Goal: Find specific page/section: Find specific page/section

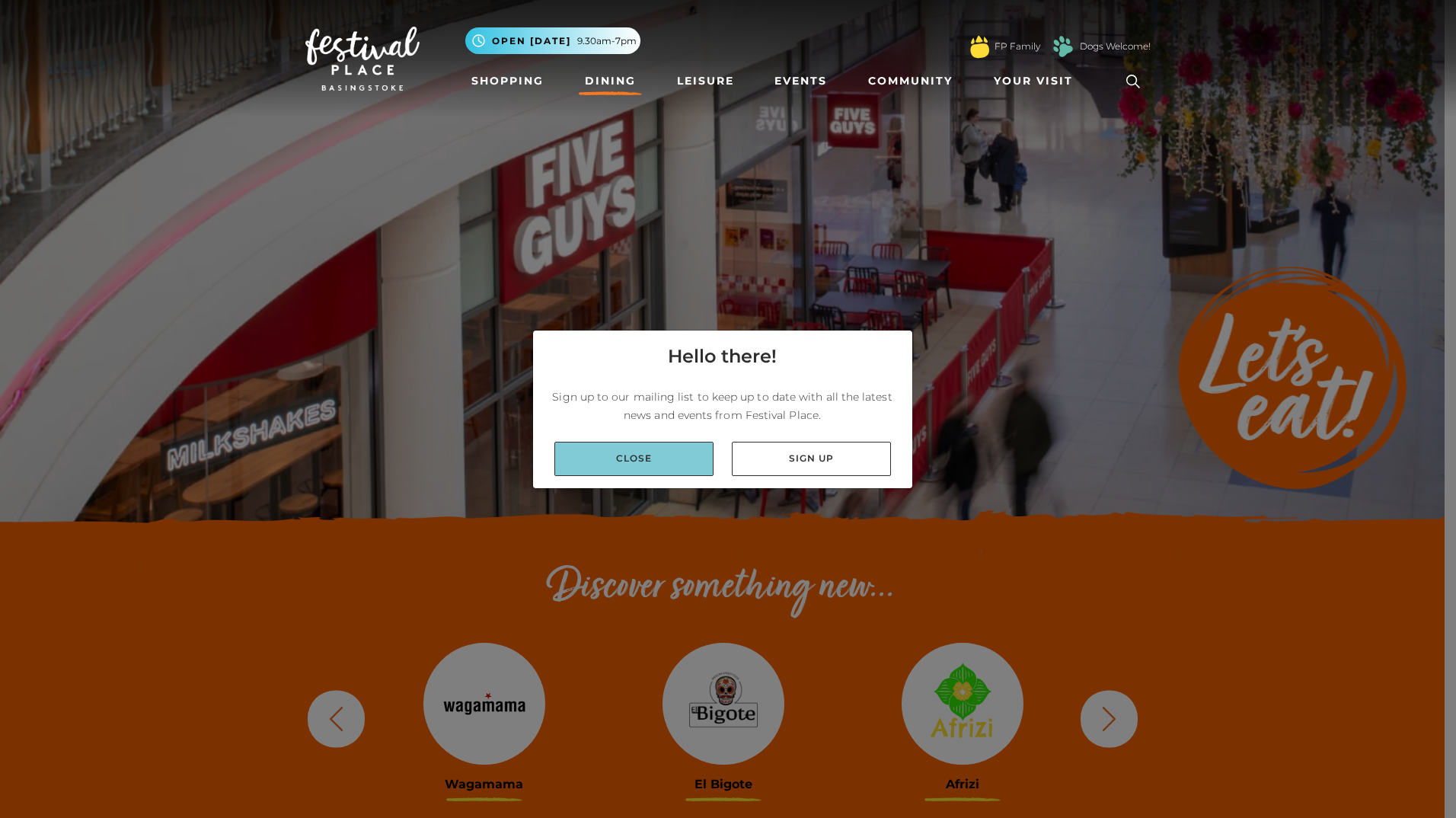
click at [618, 463] on link "Close" at bounding box center [634, 459] width 160 height 34
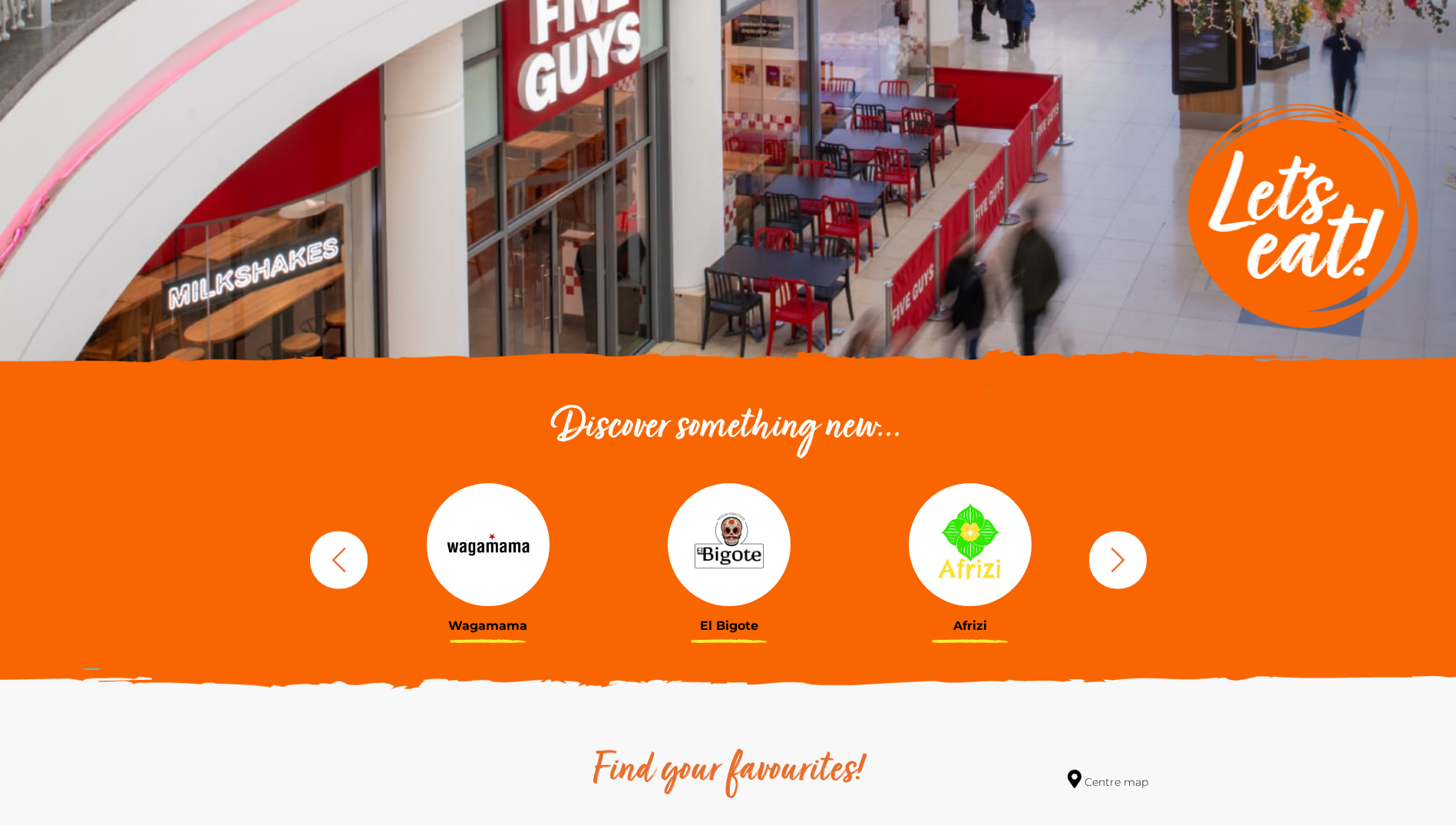
scroll to position [384, 0]
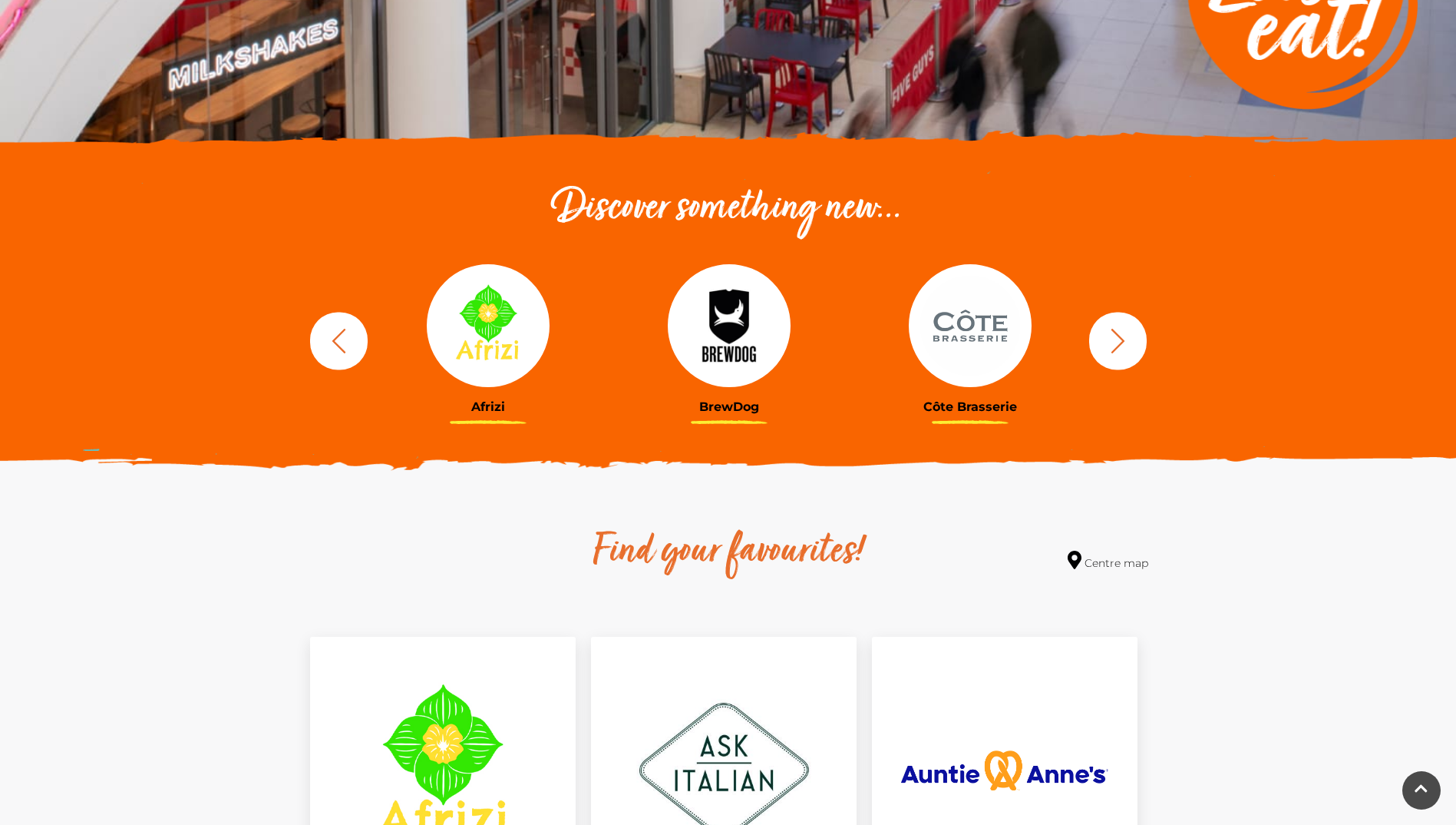
click at [1130, 350] on icon "button" at bounding box center [1119, 341] width 29 height 29
click at [1119, 339] on icon "button" at bounding box center [1119, 341] width 29 height 29
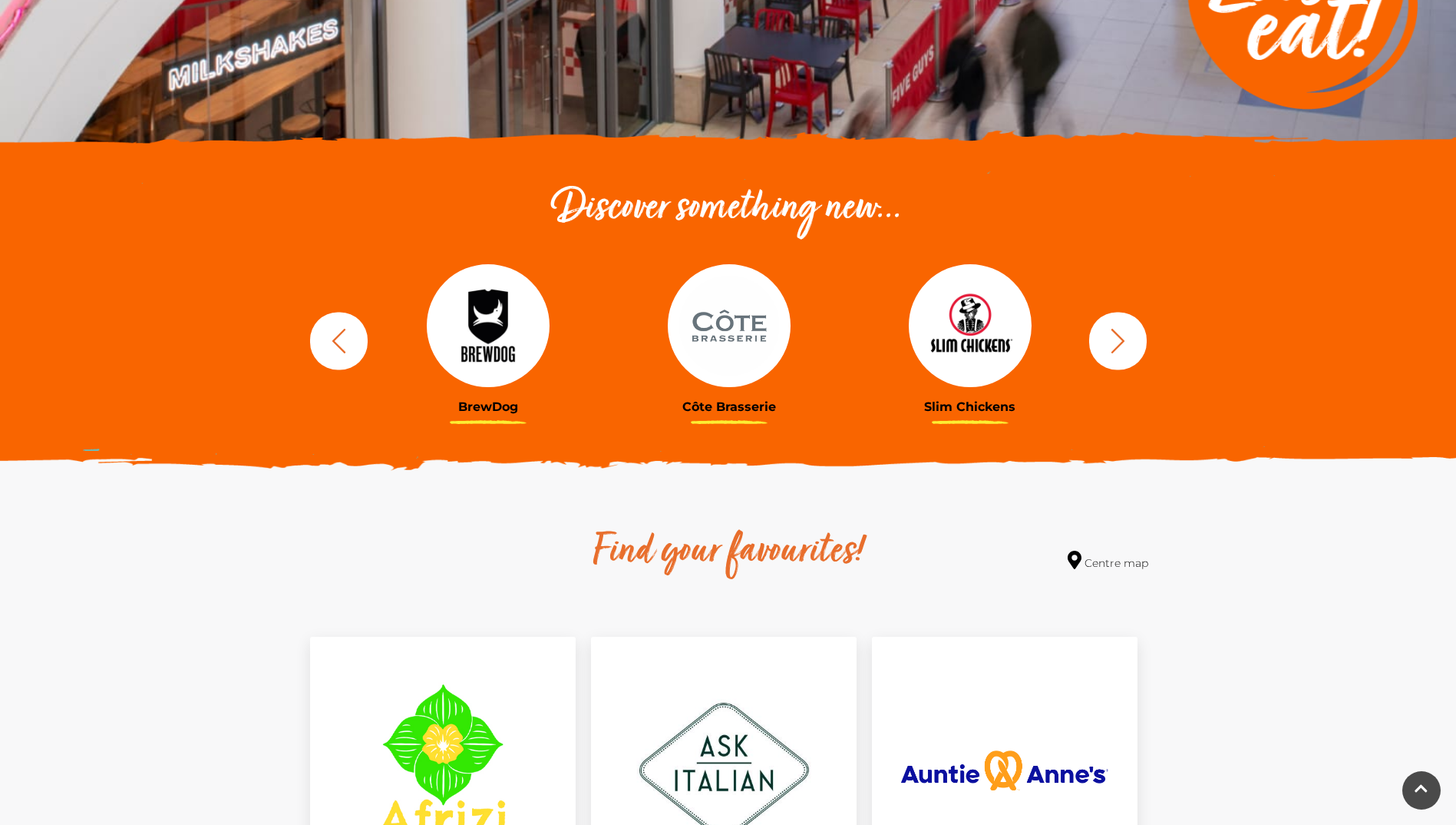
click at [742, 350] on img at bounding box center [729, 326] width 123 height 123
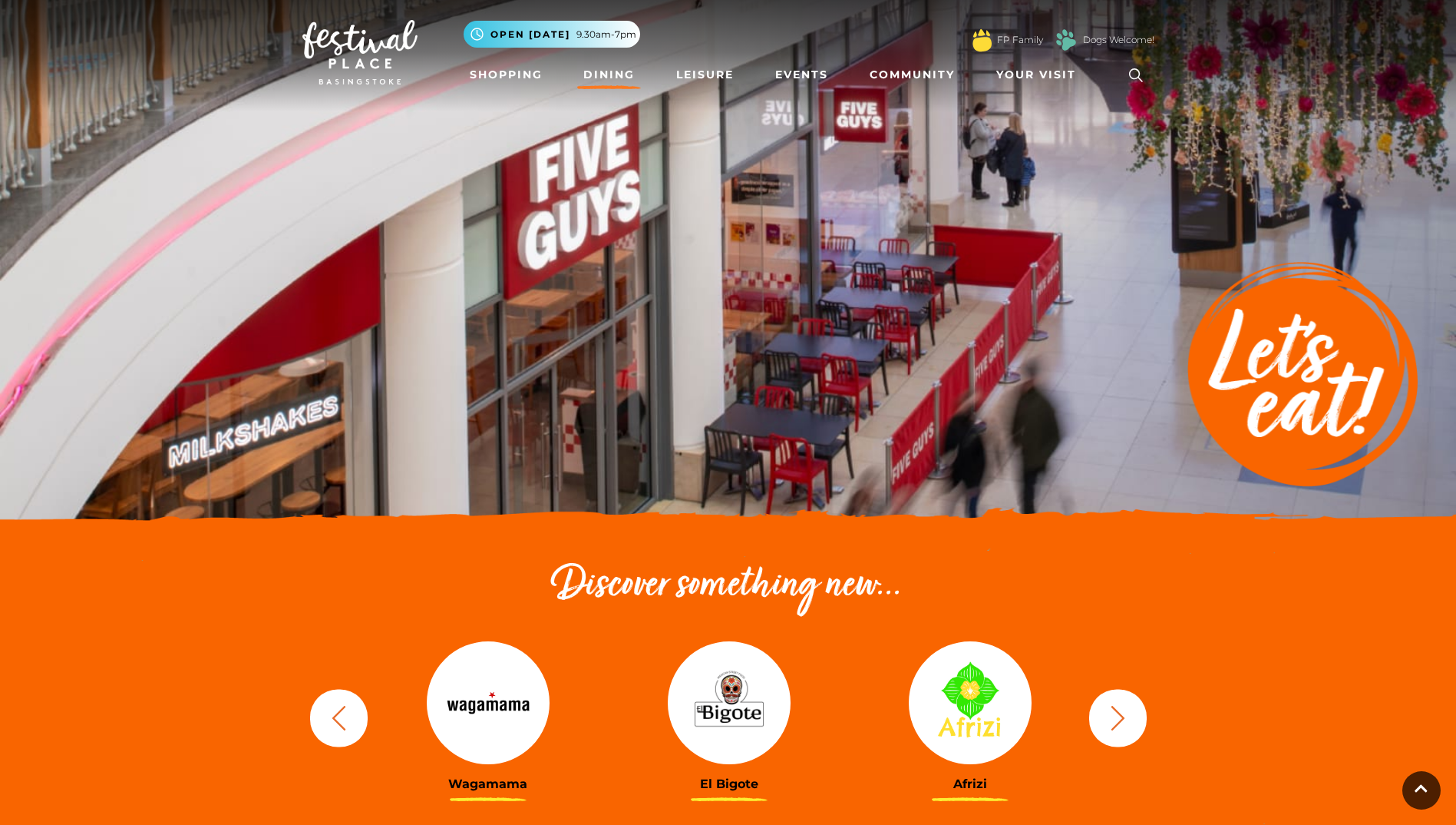
scroll to position [0, 0]
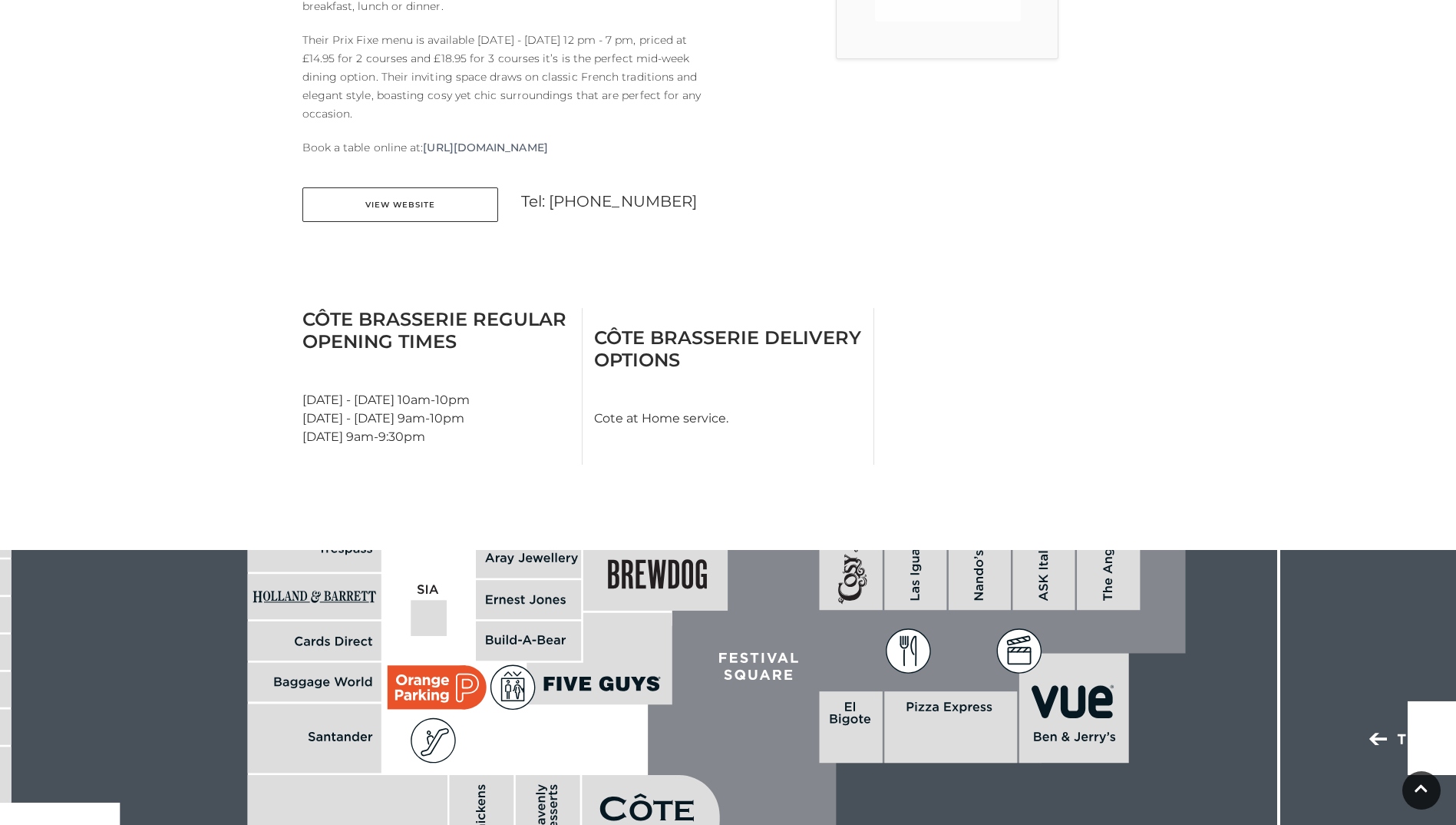
scroll to position [614, 0]
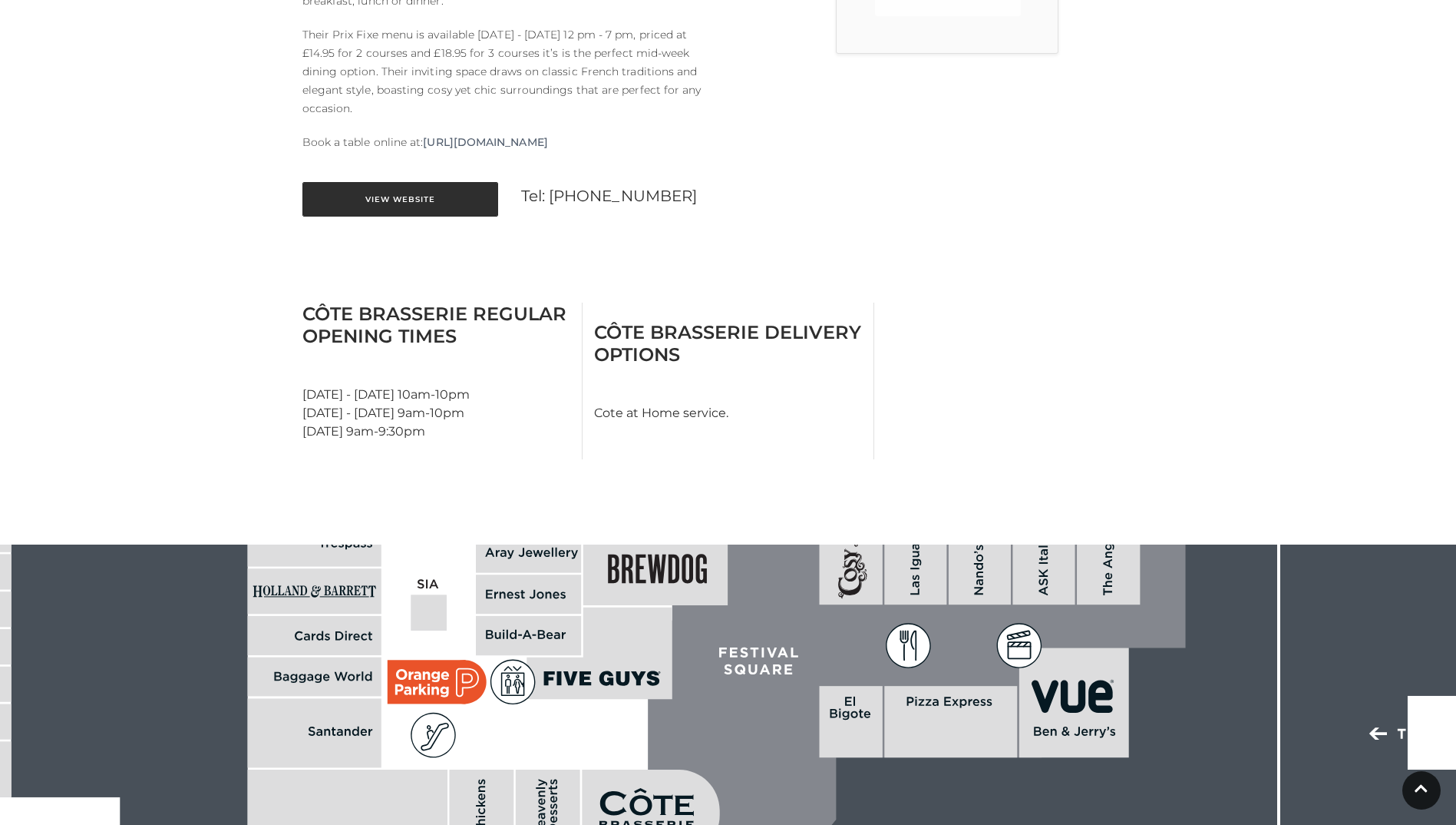
click at [442, 195] on link "View Website" at bounding box center [400, 199] width 195 height 34
